Goal: Task Accomplishment & Management: Complete application form

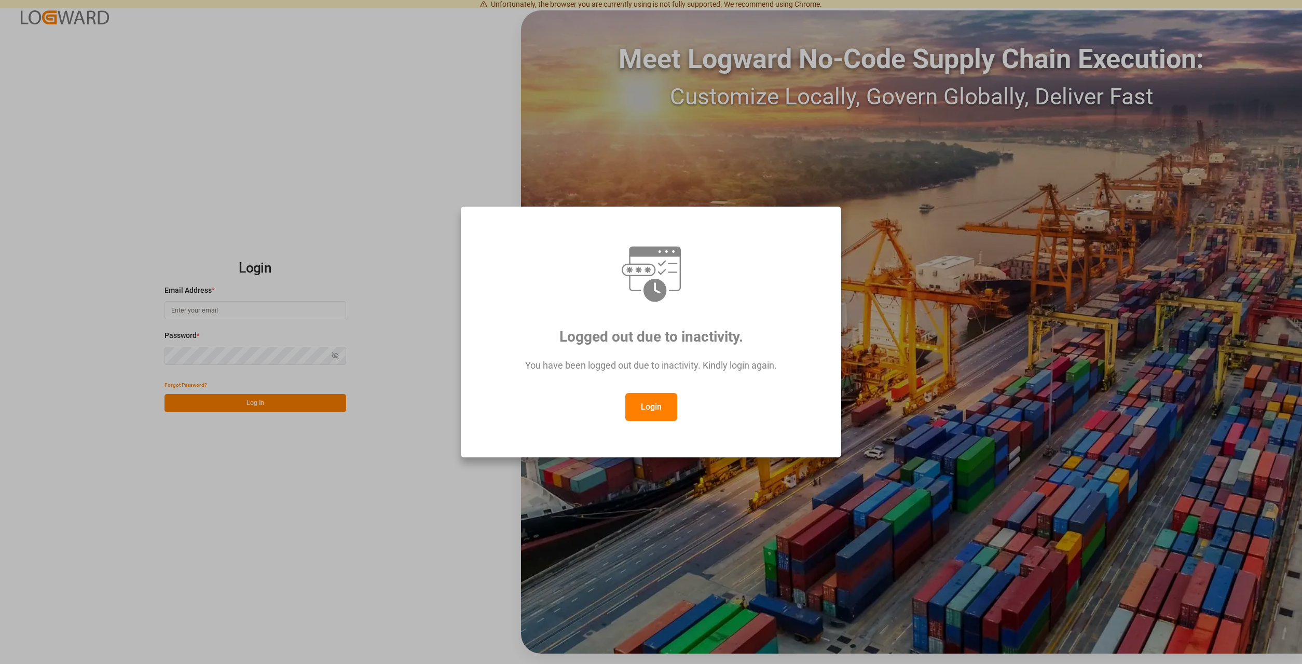
click at [645, 403] on button "Login" at bounding box center [651, 407] width 52 height 28
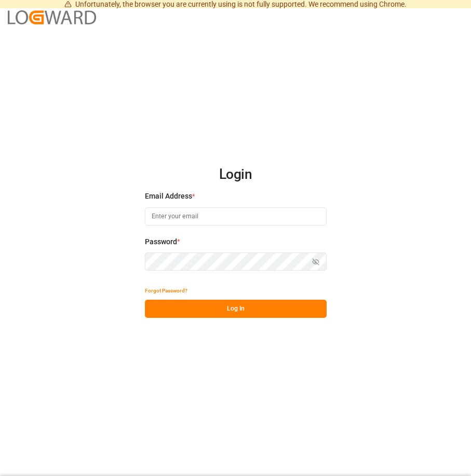
click at [215, 214] on input at bounding box center [236, 217] width 182 height 18
click at [224, 219] on input "[PERSON_NAME].horster" at bounding box center [236, 217] width 182 height 18
type input "[PERSON_NAME][EMAIL_ADDRESS][DOMAIN_NAME]"
click at [189, 305] on button "Log In" at bounding box center [236, 309] width 182 height 18
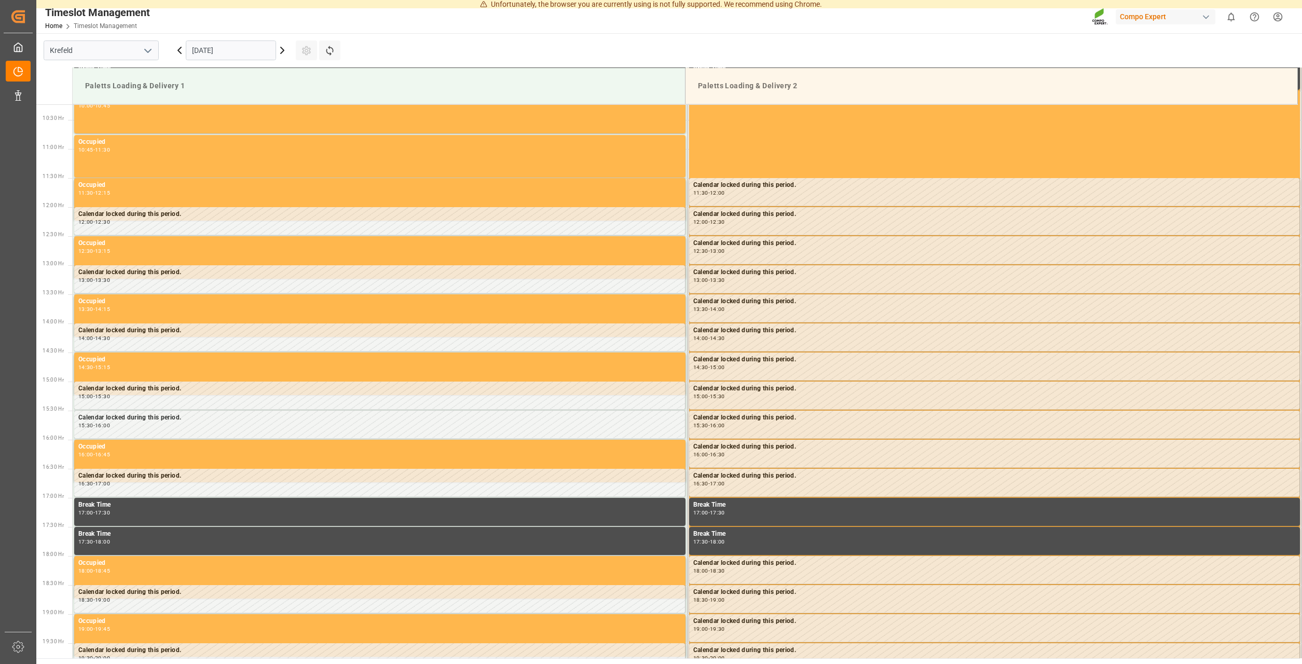
scroll to position [596, 0]
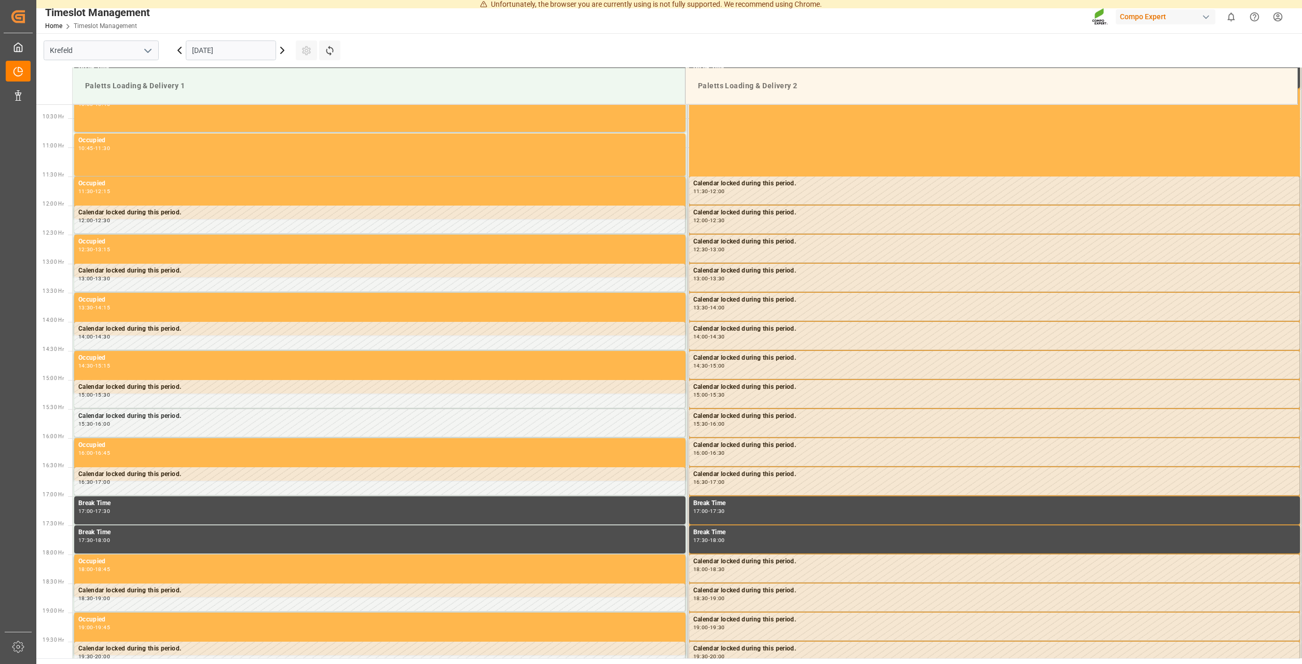
click at [283, 53] on icon at bounding box center [282, 50] width 12 height 12
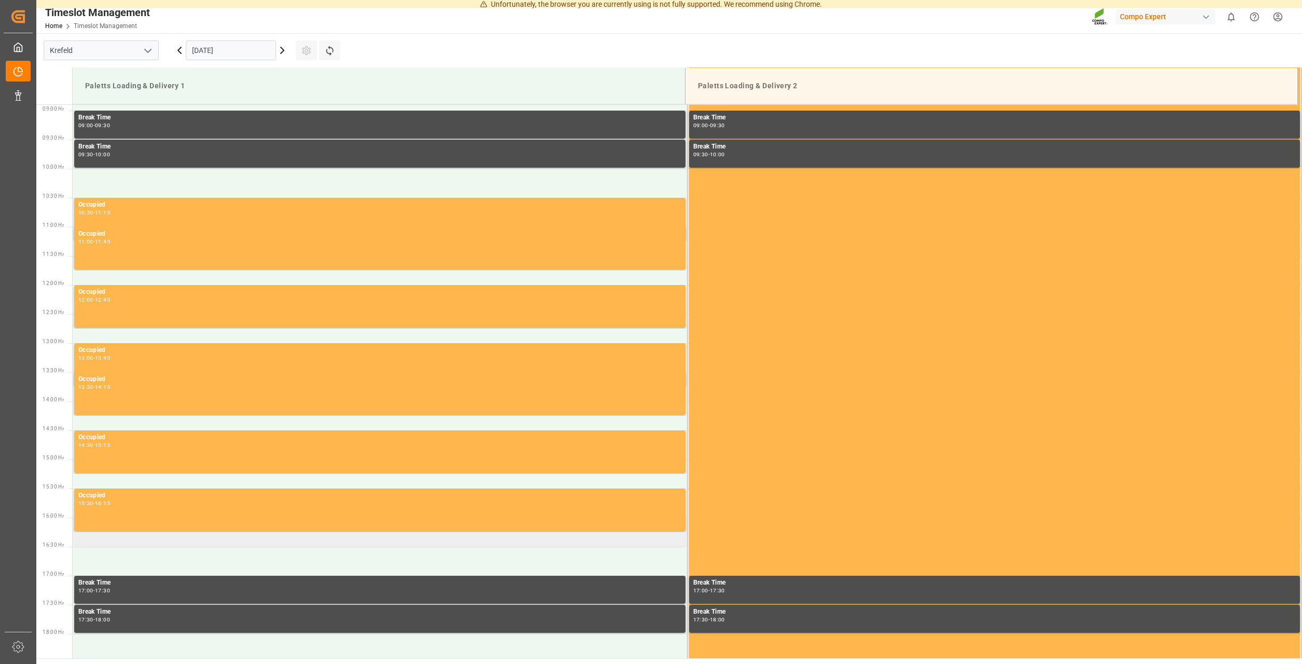
scroll to position [419, 0]
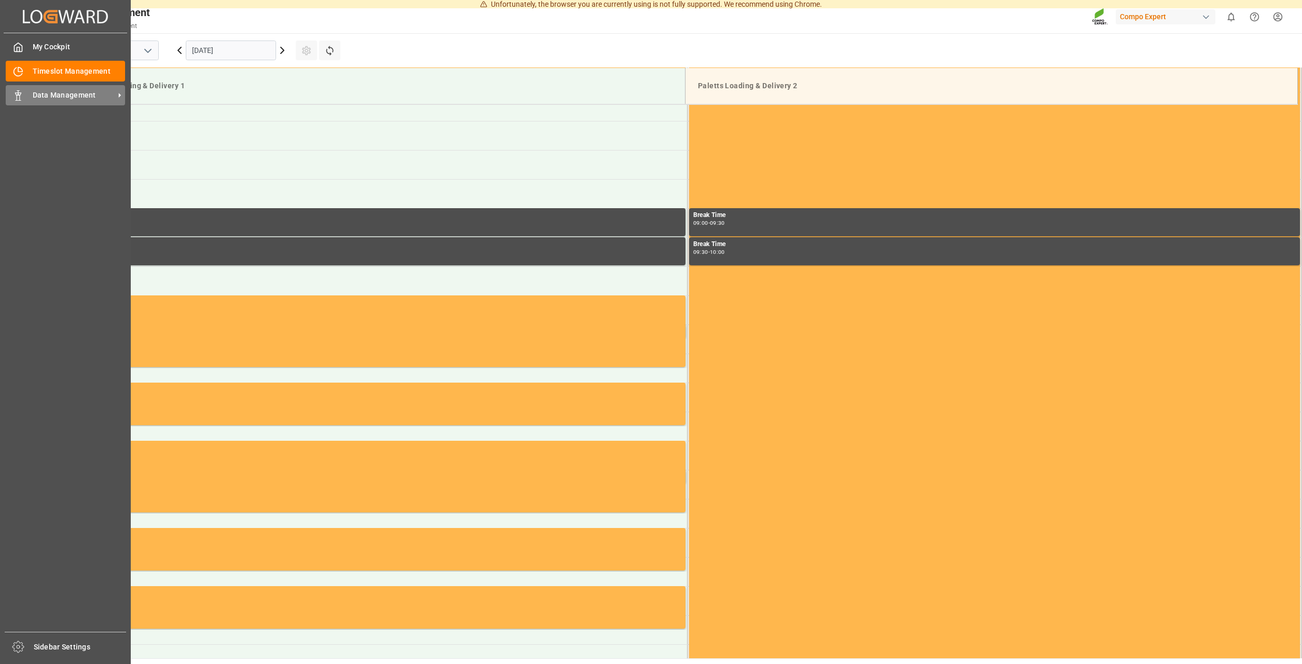
click at [39, 95] on span "Data Management" at bounding box center [74, 95] width 82 height 11
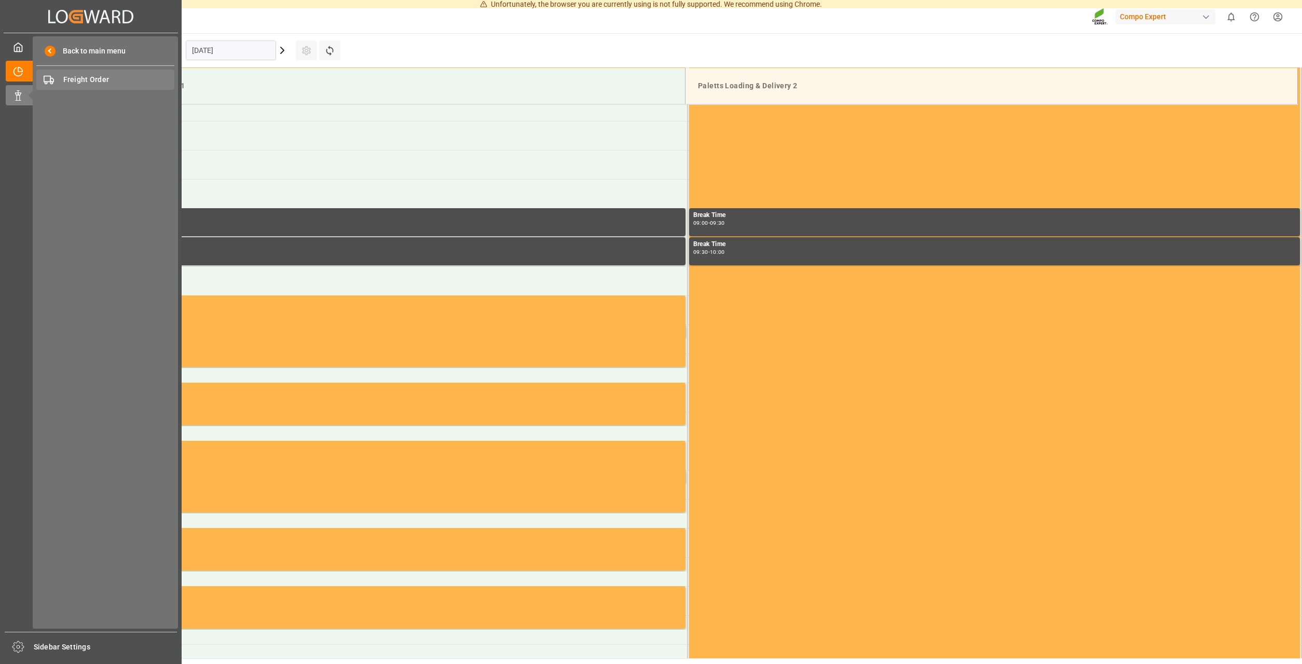
click at [91, 82] on span "Freight Order" at bounding box center [119, 79] width 112 height 11
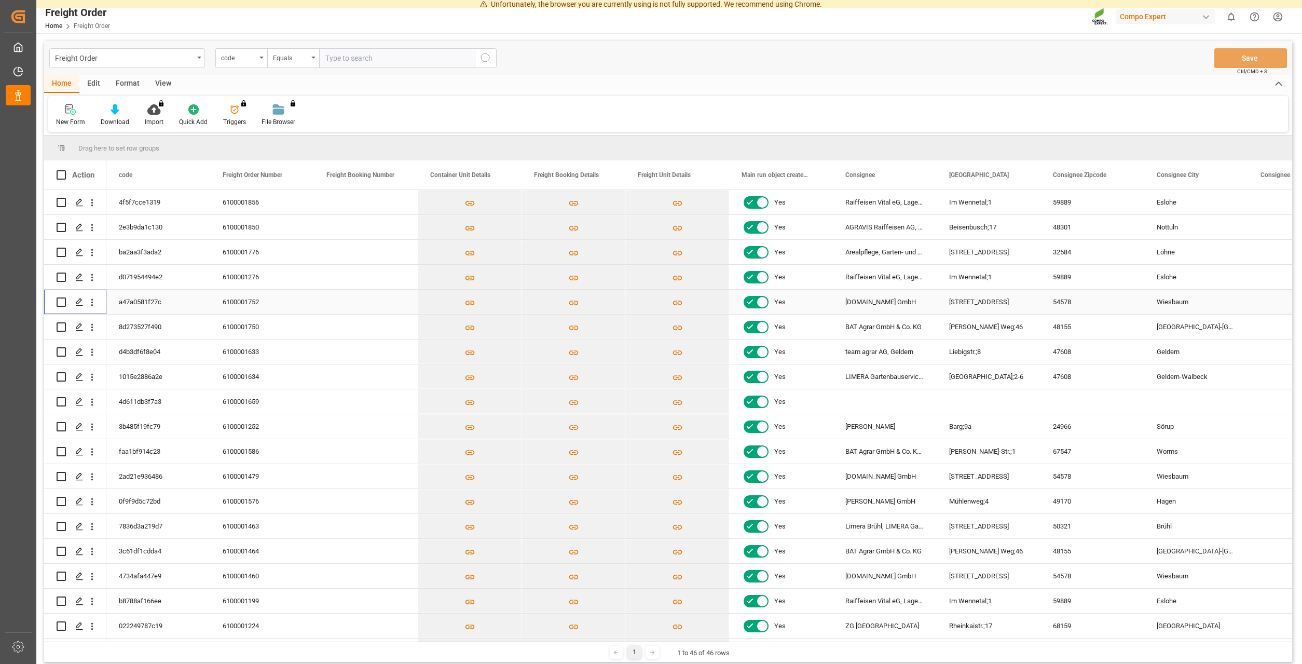
click at [64, 300] on input "Press Space to toggle row selection (unchecked)" at bounding box center [61, 301] width 9 height 9
checkbox input "true"
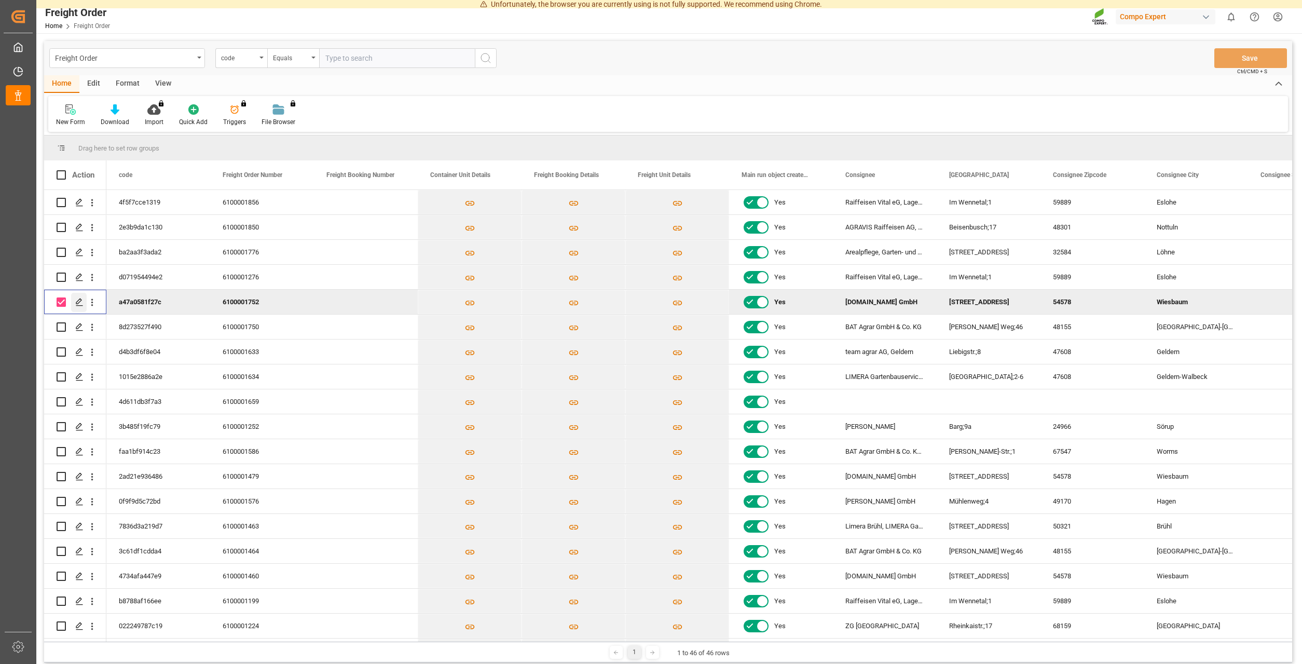
click at [77, 300] on icon "Press SPACE to deselect this row." at bounding box center [79, 302] width 8 height 8
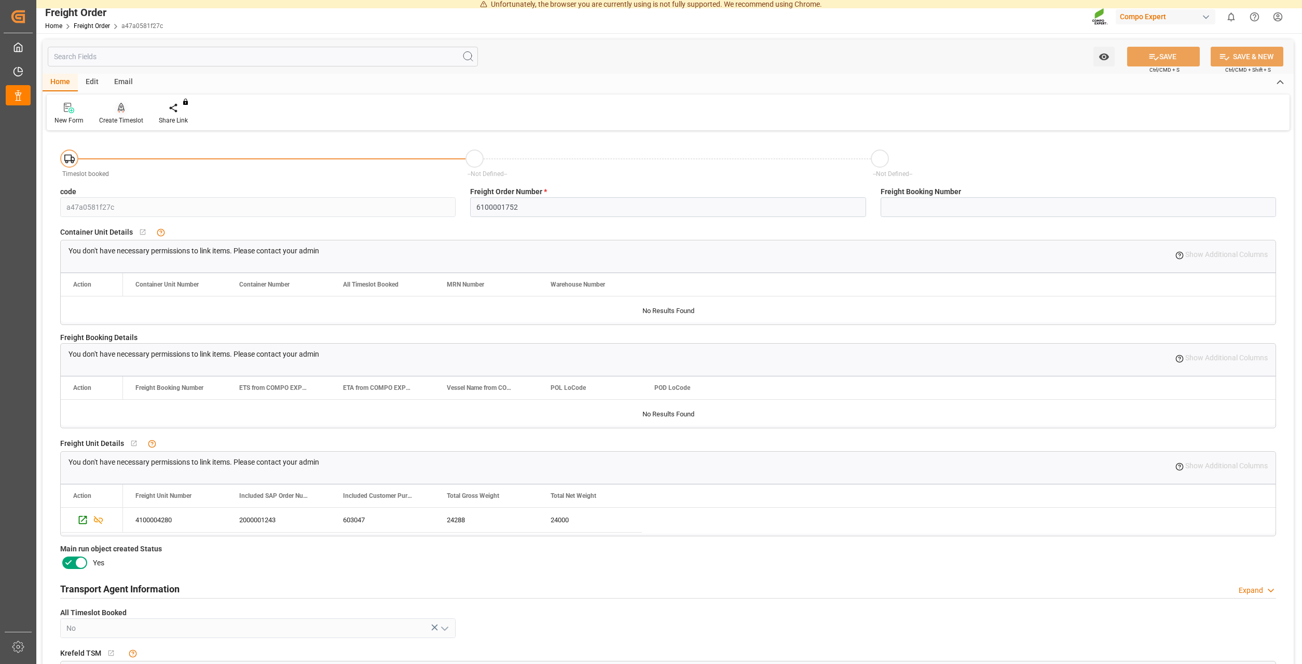
click at [126, 115] on div "Create Timeslot" at bounding box center [121, 113] width 60 height 23
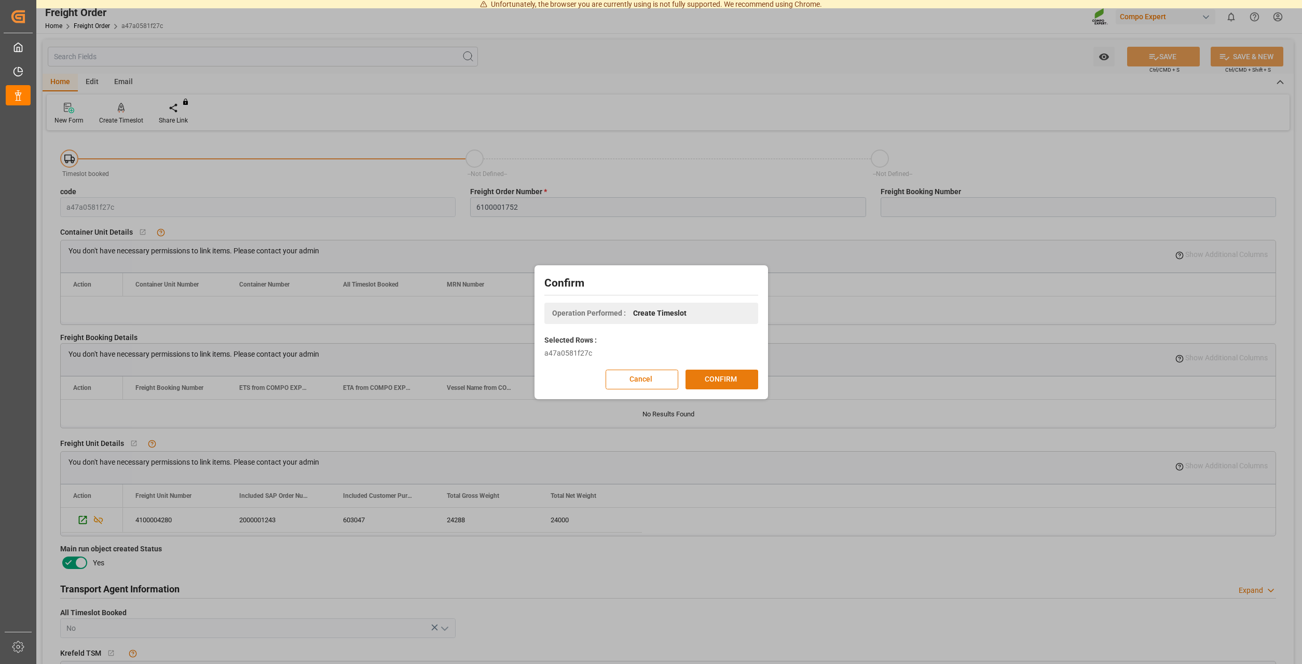
click at [470, 376] on button "CONFIRM" at bounding box center [721, 379] width 73 height 20
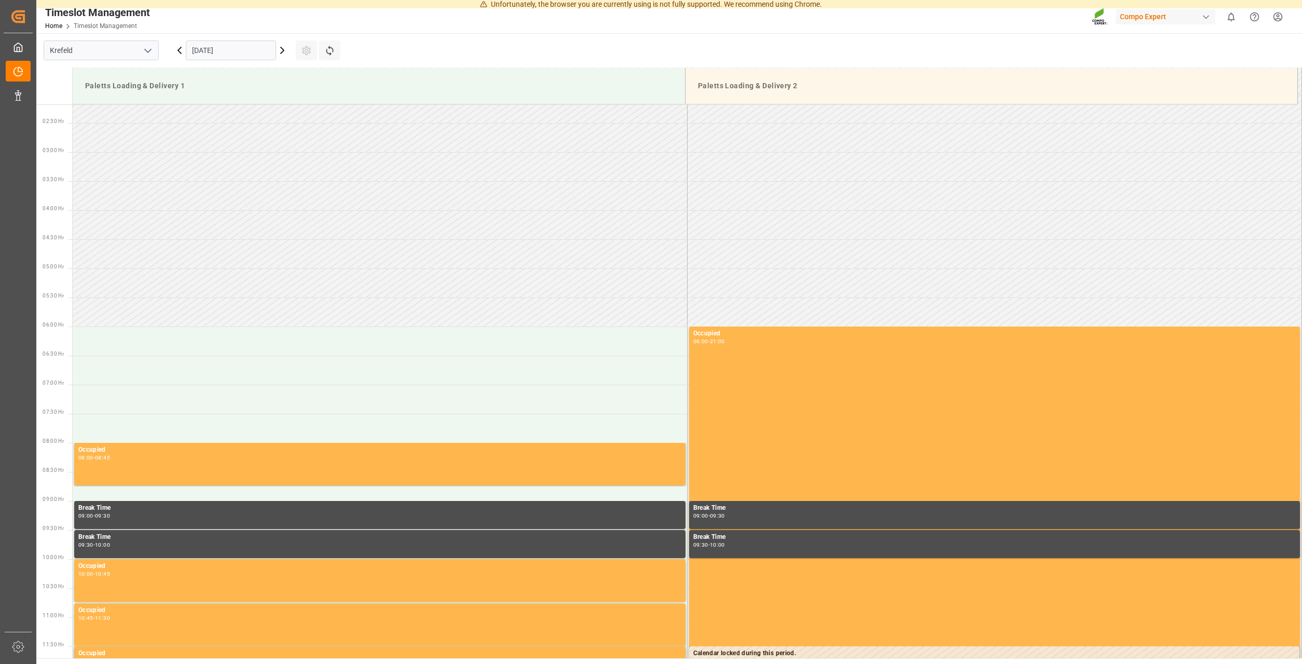
scroll to position [103, 0]
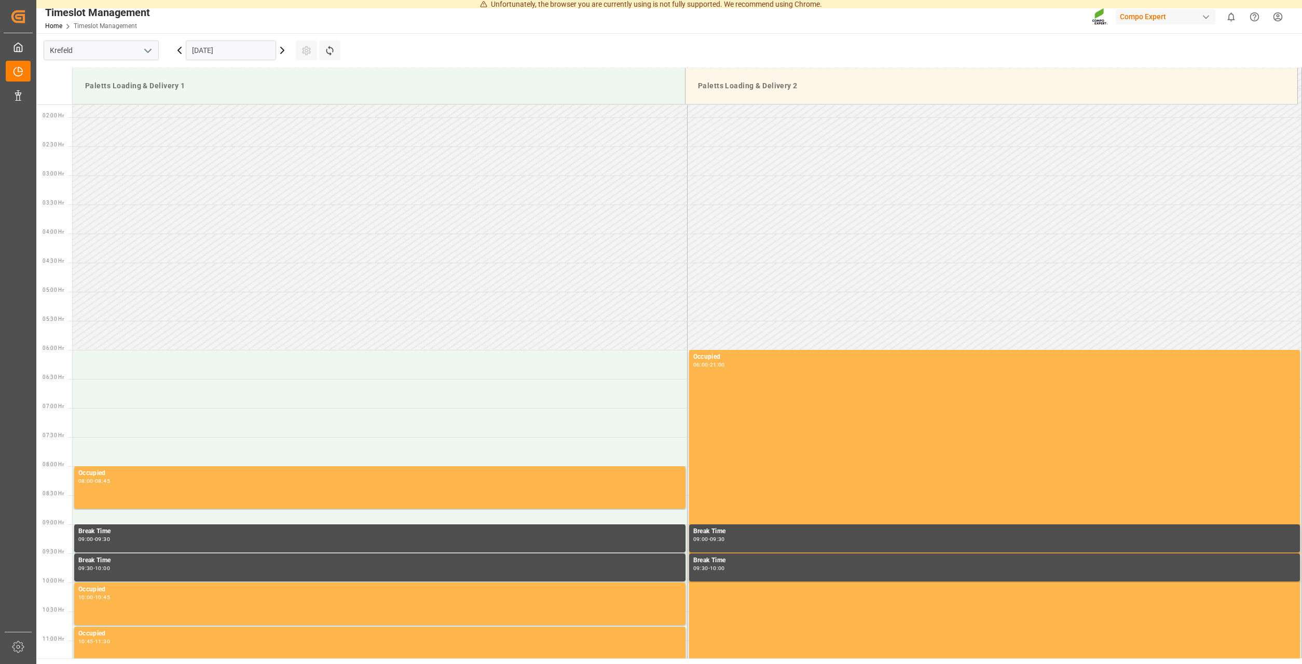
click at [282, 54] on icon at bounding box center [282, 50] width 12 height 12
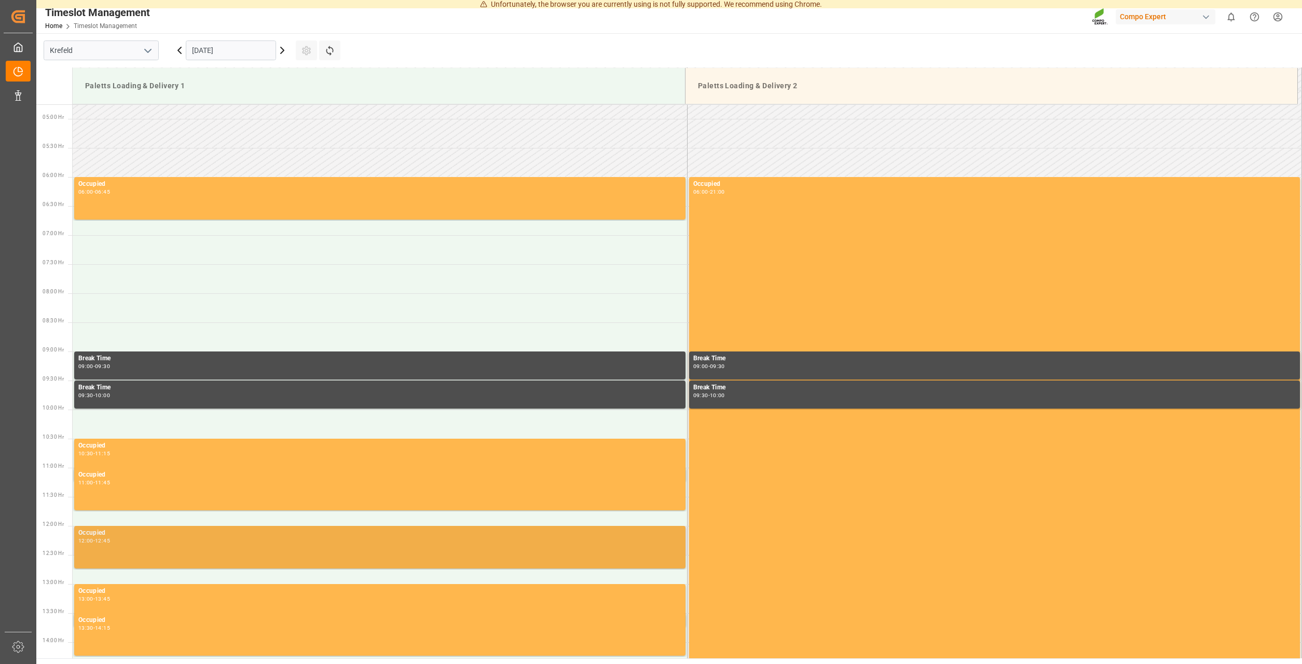
scroll to position [262, 0]
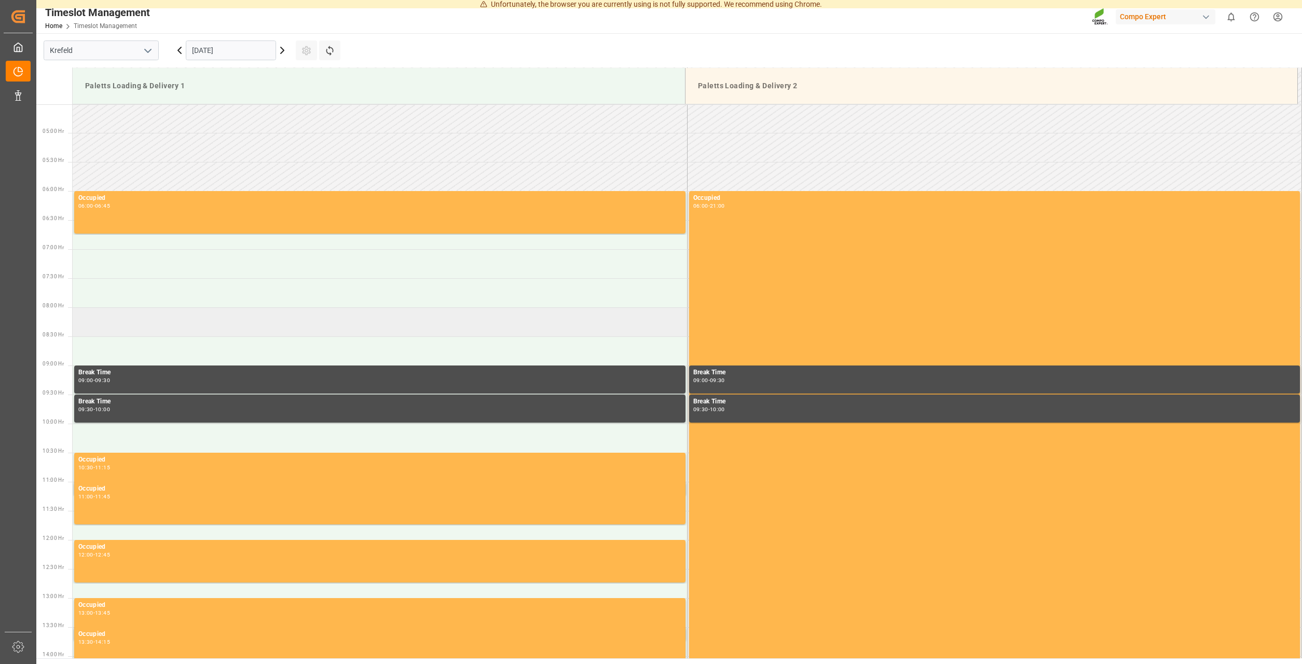
click at [156, 323] on td at bounding box center [380, 321] width 614 height 29
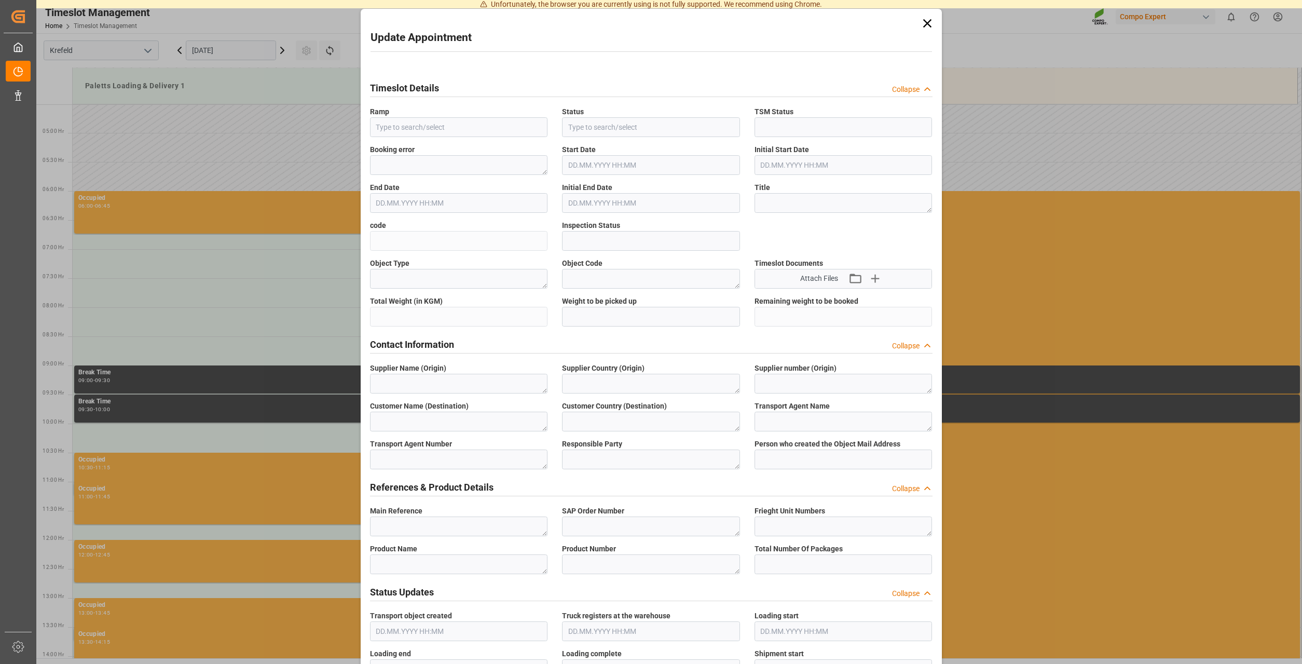
type input "Paletts Loading & Delivery 1"
type input "Transport object created"
type input "Booked"
type input "4112fb3f3a7e"
type input "Open"
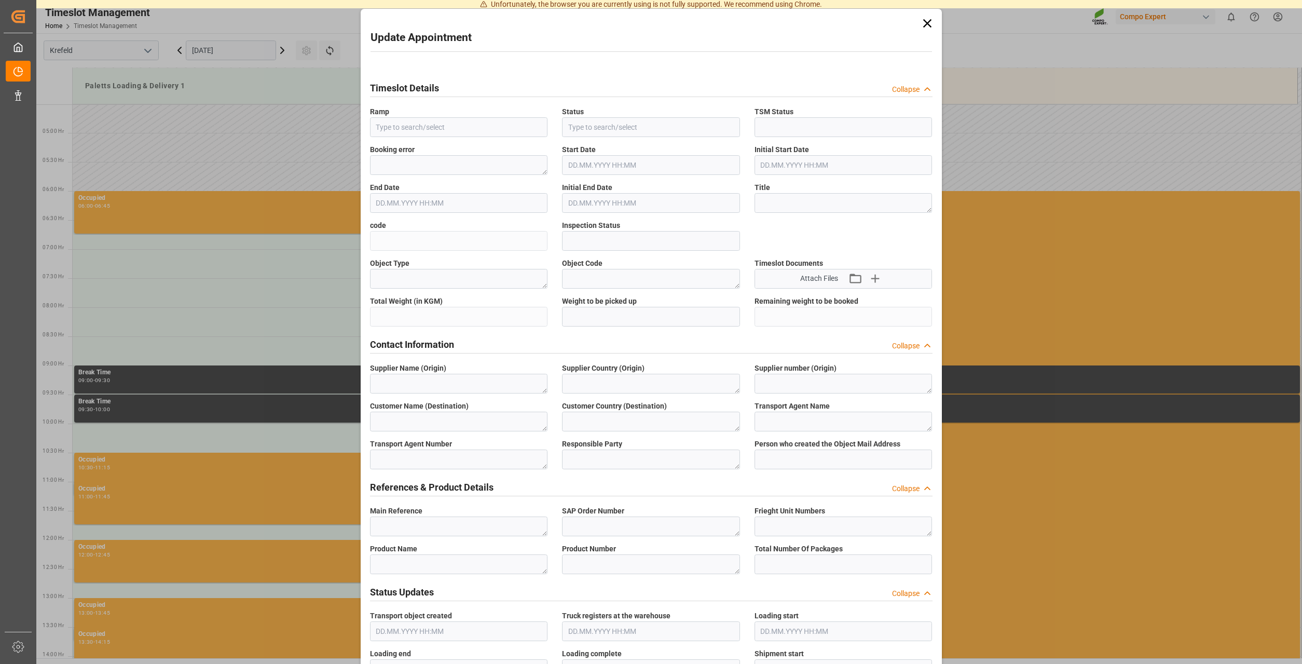
type textarea "Main-Run"
type input "24288"
type textarea "SP_EWM"
type textarea "[DOMAIN_NAME] GmbH"
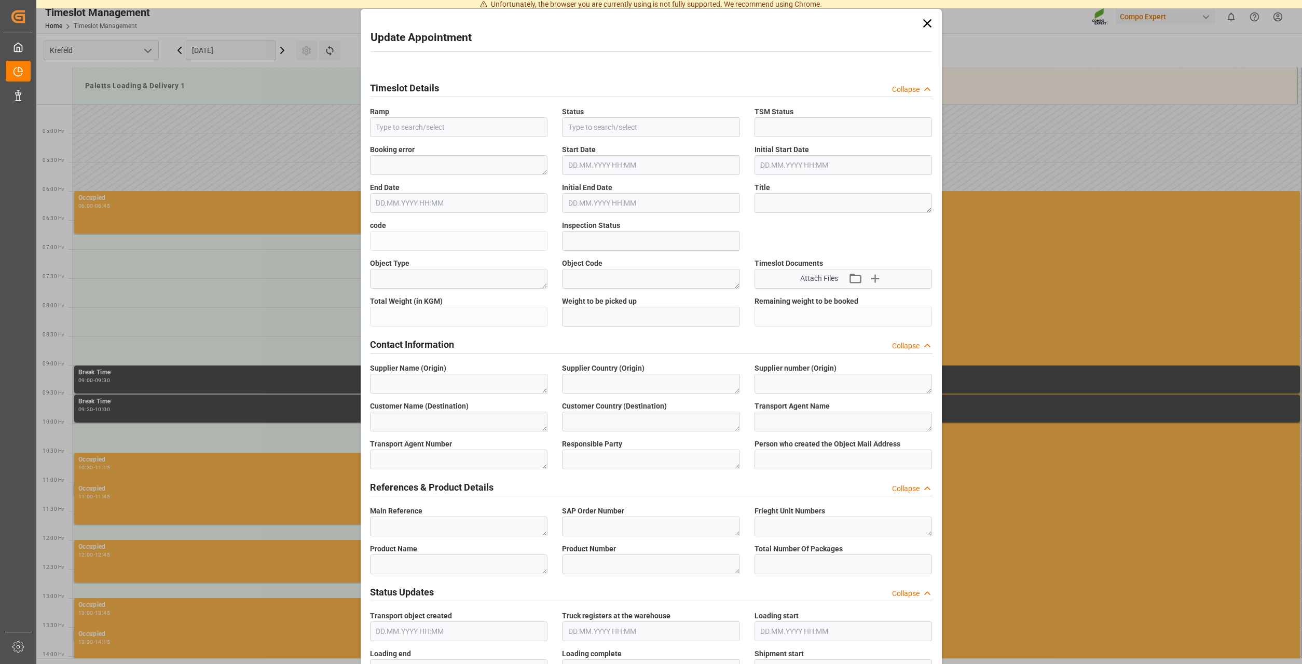
type textarea "DE"
type textarea "EV Cargo GmbH"
type textarea "6607625"
type textarea "Logistics Service Provider"
type input "[PERSON_NAME][EMAIL_ADDRESS][DOMAIN_NAME]"
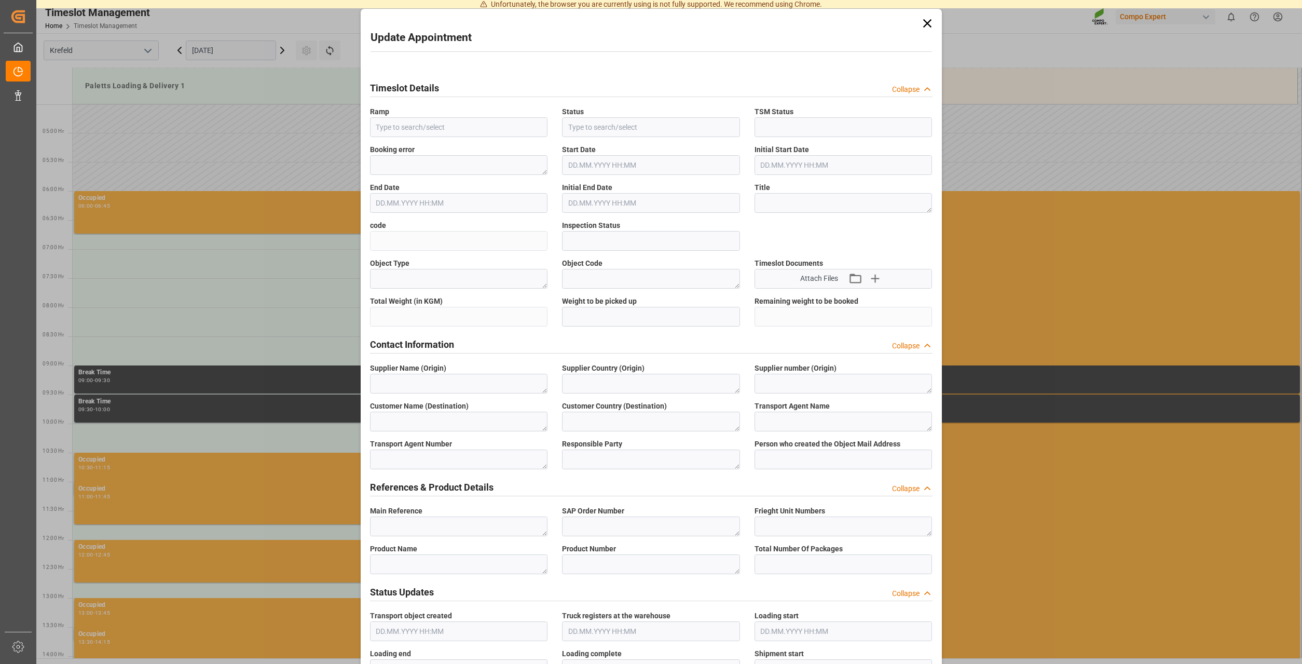
type textarea "6100001752"
type textarea "2000001243"
type textarea "4100004280"
type textarea "BLK CLASSIC [DATE] 25kg(x40)D,EN,PL,FNL"
type textarea "4313702004"
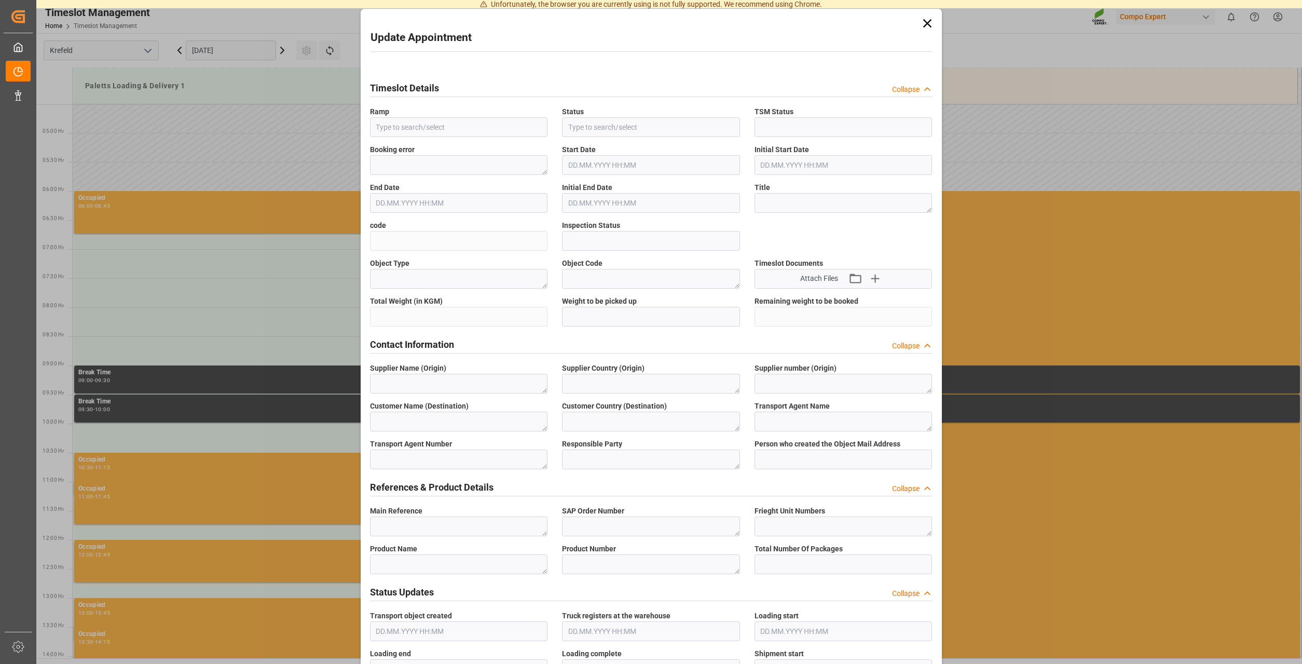
type input "0"
type textarea "Z100"
type textarea "3200"
type input "6100001752"
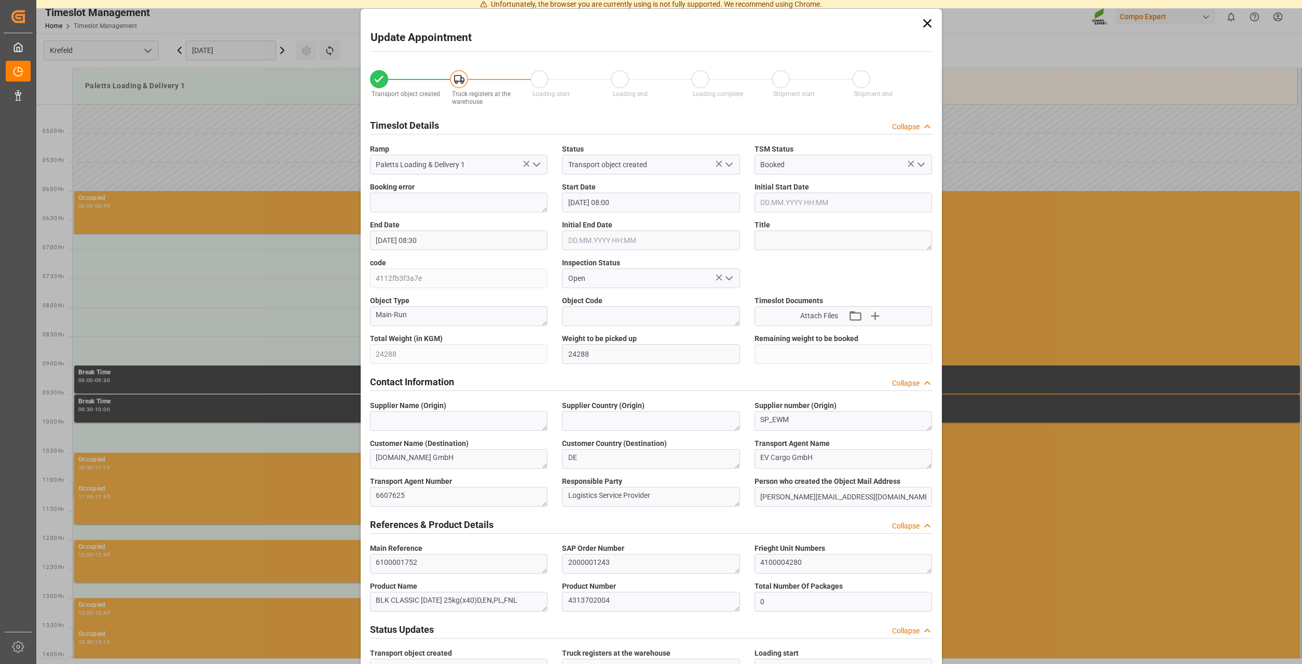
type input "[DATE] 08:00"
type input "[DATE] 08:30"
type input "[DATE] 08:53"
type input "[DATE] 10:27"
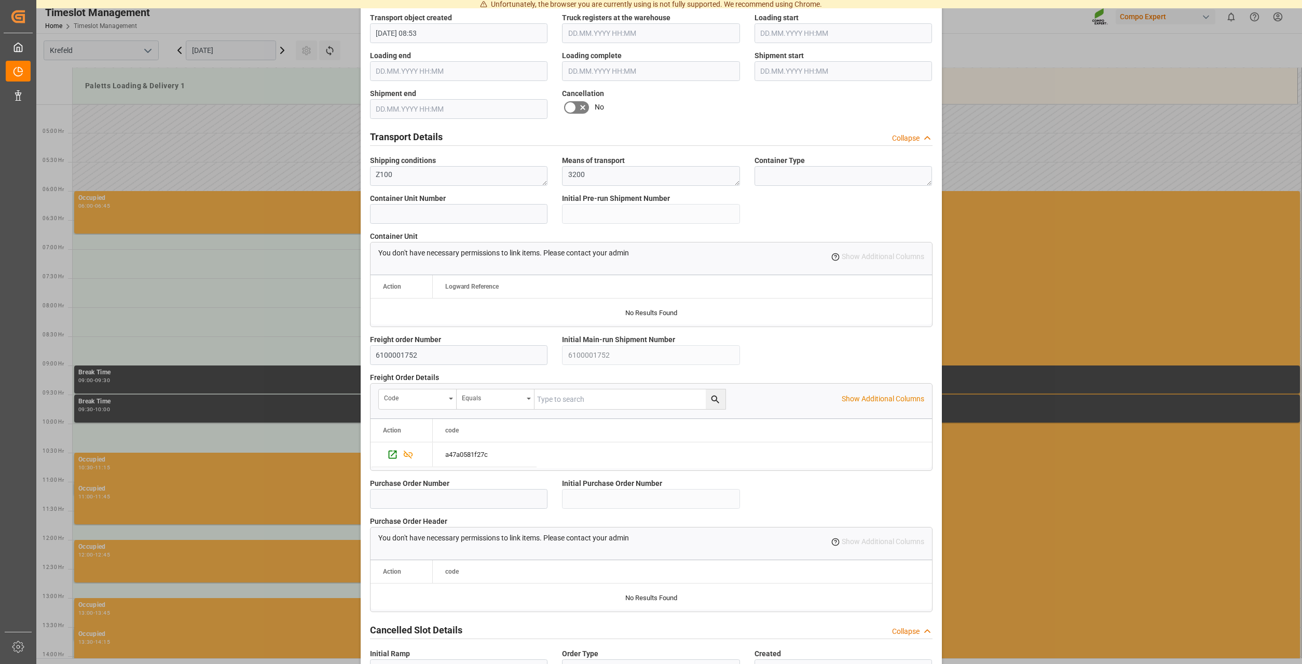
scroll to position [702, 0]
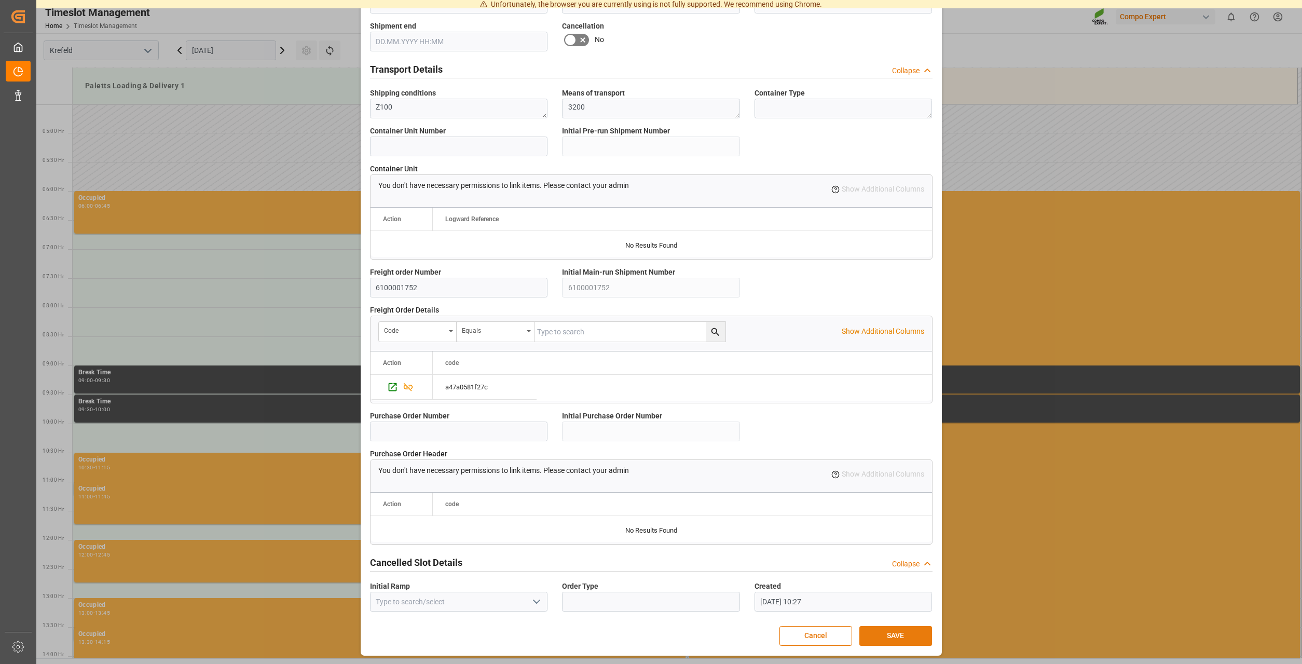
click at [887, 633] on button "SAVE" at bounding box center [895, 636] width 73 height 20
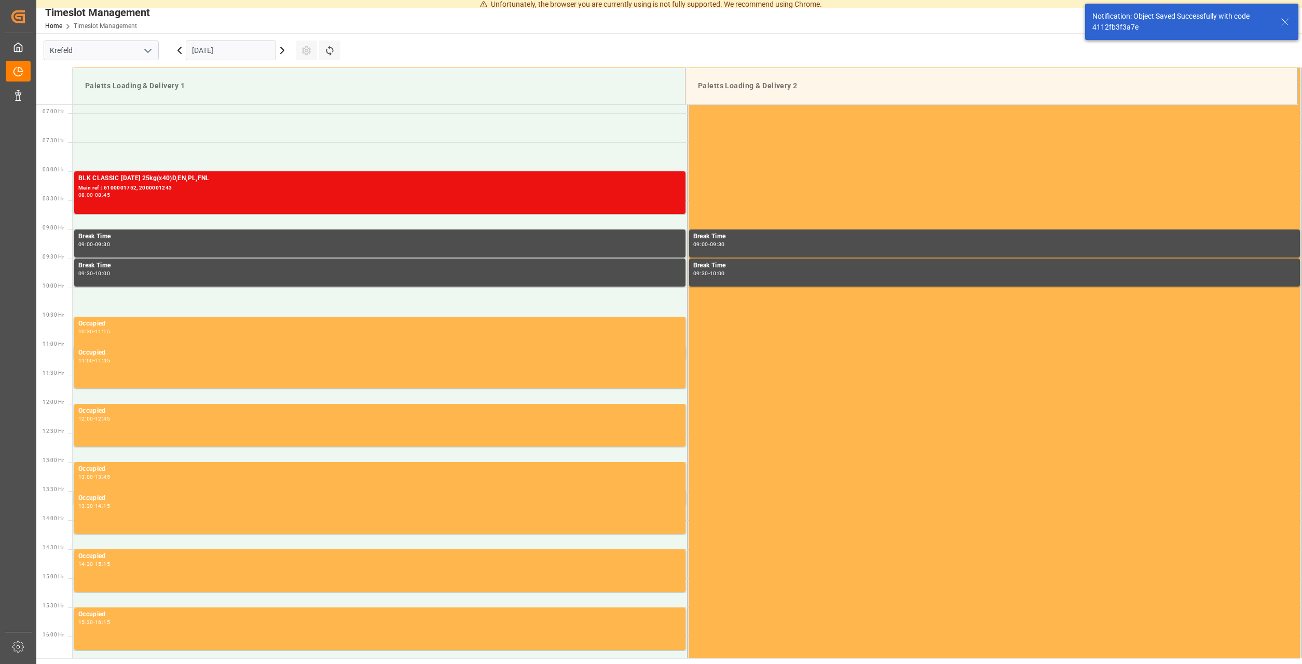
scroll to position [400, 0]
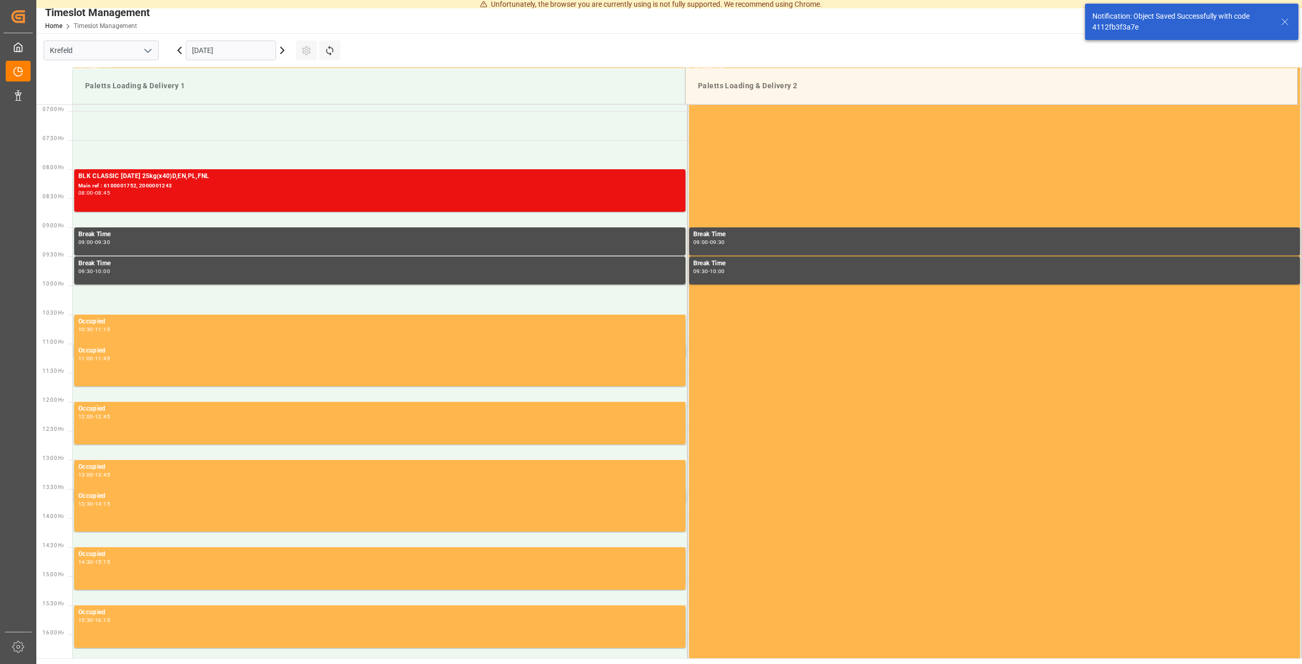
click at [1286, 22] on icon at bounding box center [1284, 22] width 12 height 12
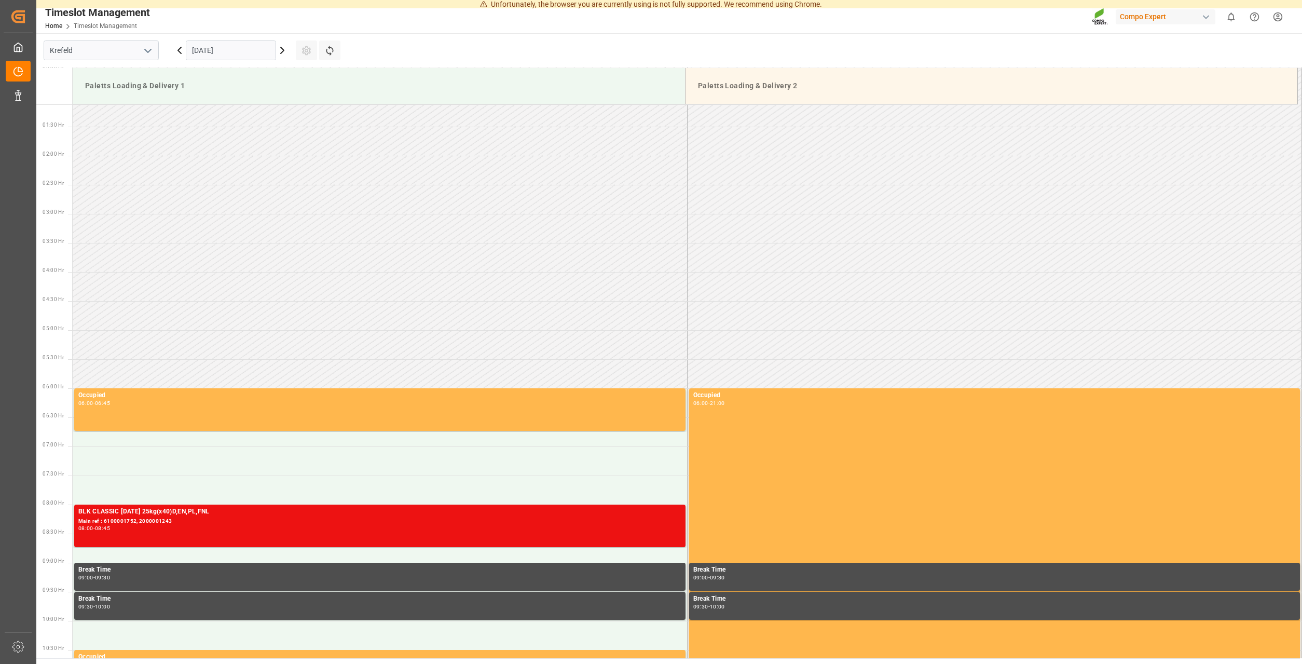
scroll to position [30, 0]
